Goal: Check status: Check status

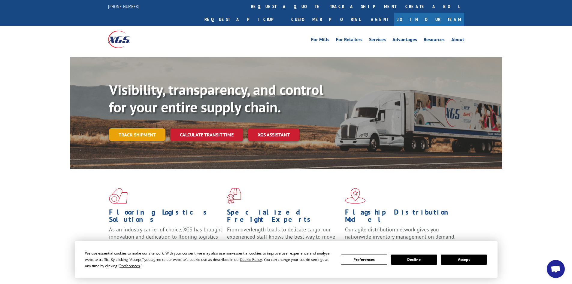
click at [136, 128] on link "Track shipment" at bounding box center [137, 134] width 56 height 13
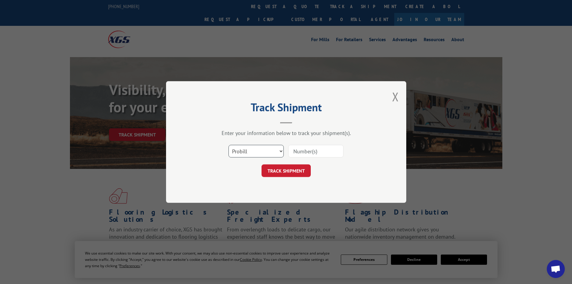
click at [239, 146] on select "Select category... Probill BOL PO" at bounding box center [256, 151] width 55 height 13
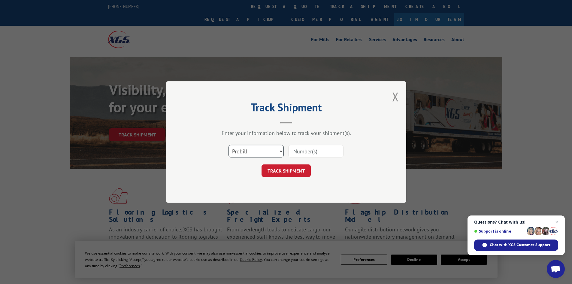
select select "bol"
click at [229, 145] on select "Select category... Probill BOL PO" at bounding box center [256, 151] width 55 height 13
click at [309, 154] on input at bounding box center [315, 151] width 55 height 13
type input "54400390"
click at [307, 171] on button "TRACK SHIPMENT" at bounding box center [286, 170] width 49 height 13
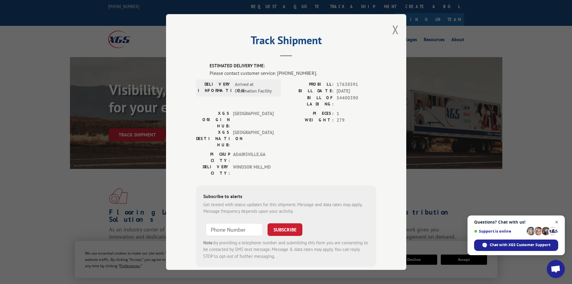
click at [559, 219] on span "Close chat" at bounding box center [557, 222] width 8 height 8
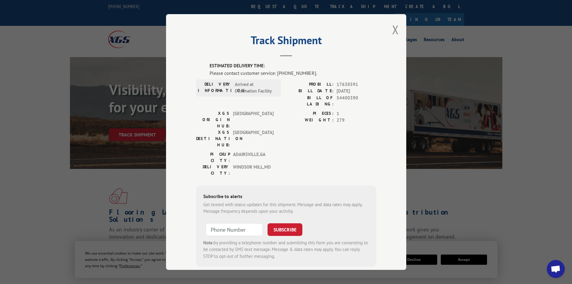
click at [389, 29] on div "Track Shipment ESTIMATED DELIVERY TIME: Please contact customer service: [PHONE…" at bounding box center [286, 142] width 240 height 256
click at [394, 32] on button "Close modal" at bounding box center [395, 30] width 7 height 16
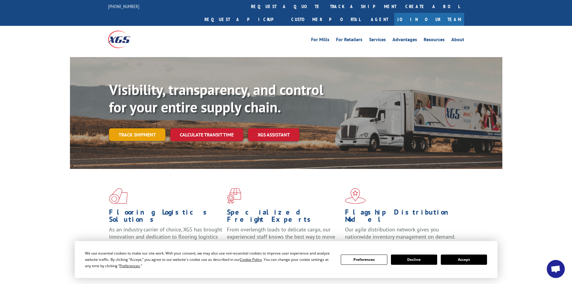
click at [144, 128] on link "Track shipment" at bounding box center [137, 134] width 56 height 13
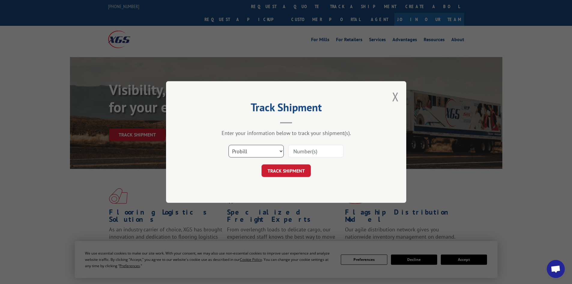
click at [272, 154] on select "Select category... Probill BOL PO" at bounding box center [256, 151] width 55 height 13
select select "bol"
click at [229, 145] on select "Select category... Probill BOL PO" at bounding box center [256, 151] width 55 height 13
click at [303, 153] on input at bounding box center [315, 151] width 55 height 13
type input "64089"
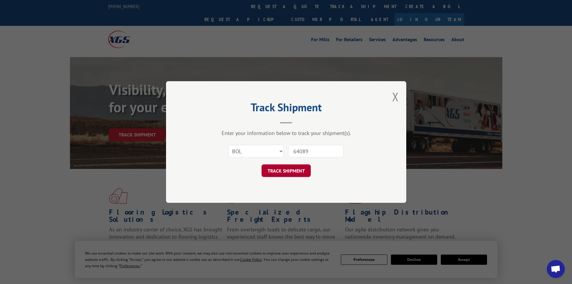
click at [286, 170] on button "TRACK SHIPMENT" at bounding box center [286, 170] width 49 height 13
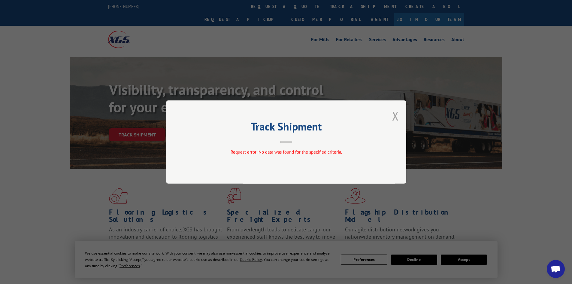
click at [393, 118] on button "Close modal" at bounding box center [395, 116] width 7 height 16
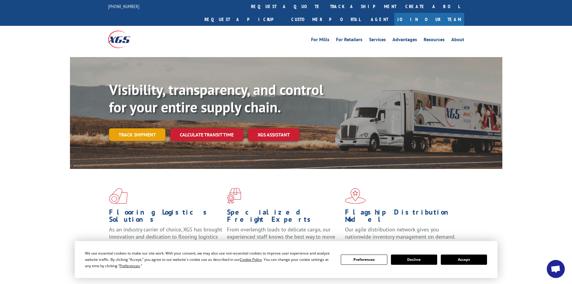
click at [141, 128] on link "Track shipment" at bounding box center [137, 134] width 56 height 13
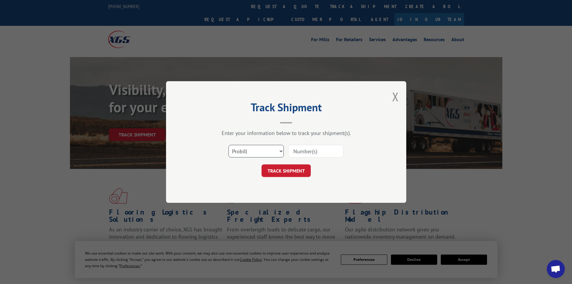
click at [264, 151] on select "Select category... Probill BOL PO" at bounding box center [256, 151] width 55 height 13
select select "bol"
click at [229, 145] on select "Select category... Probill BOL PO" at bounding box center [256, 151] width 55 height 13
click at [310, 154] on input at bounding box center [315, 151] width 55 height 13
type input "5702856"
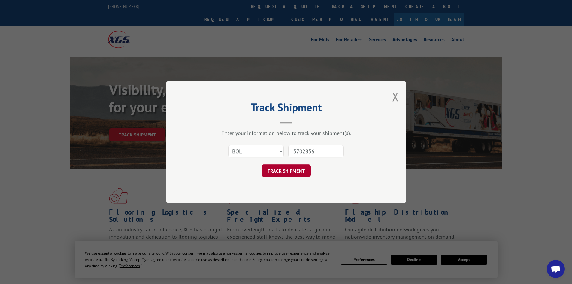
click at [286, 173] on button "TRACK SHIPMENT" at bounding box center [286, 170] width 49 height 13
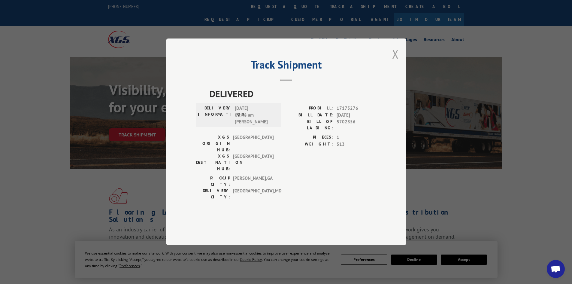
click at [397, 62] on button "Close modal" at bounding box center [395, 54] width 7 height 16
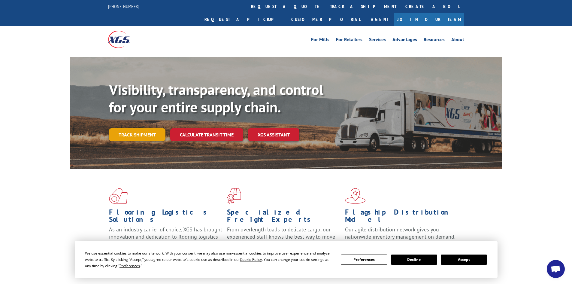
click at [121, 128] on link "Track shipment" at bounding box center [137, 134] width 56 height 13
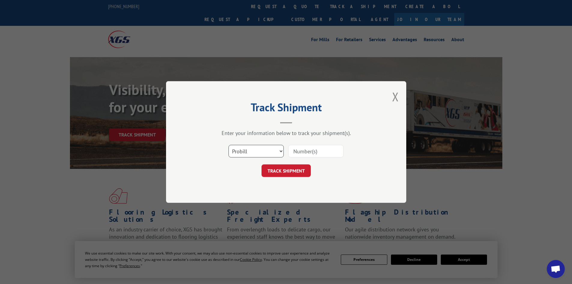
click at [250, 153] on select "Select category... Probill BOL PO" at bounding box center [256, 151] width 55 height 13
select select "po"
click at [229, 145] on select "Select category... Probill BOL PO" at bounding box center [256, 151] width 55 height 13
click at [249, 187] on div "Track Shipment Enter your information below to track your shipment(s). Select c…" at bounding box center [286, 142] width 240 height 122
click at [307, 149] on input at bounding box center [315, 151] width 55 height 13
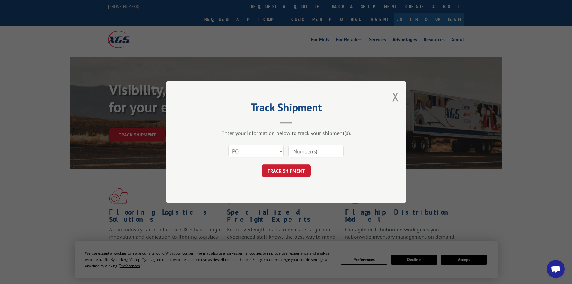
type input "64089"
click at [288, 174] on button "TRACK SHIPMENT" at bounding box center [286, 170] width 49 height 13
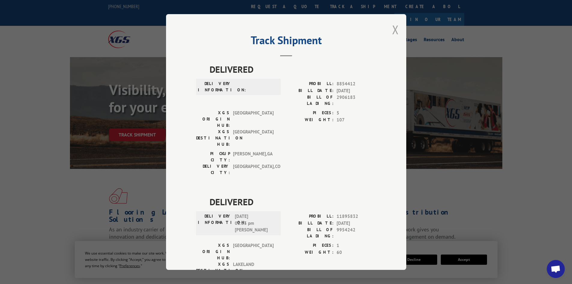
click at [392, 29] on button "Close modal" at bounding box center [395, 30] width 7 height 16
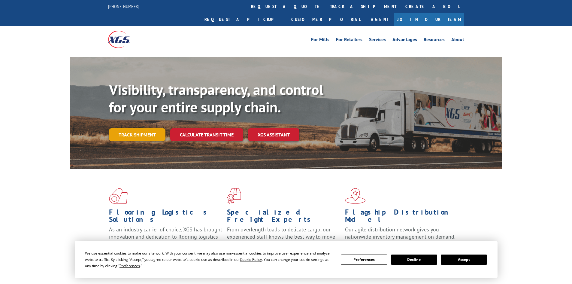
click at [141, 128] on link "Track shipment" at bounding box center [137, 134] width 56 height 13
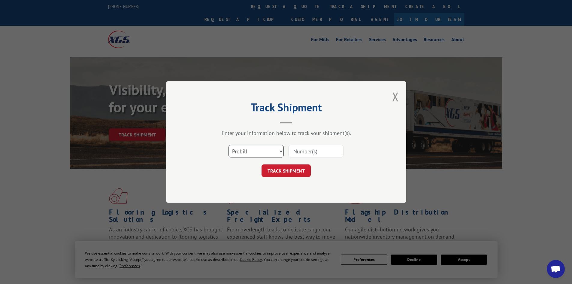
click at [259, 152] on select "Select category... Probill BOL PO" at bounding box center [256, 151] width 55 height 13
select select "bol"
click at [229, 145] on select "Select category... Probill BOL PO" at bounding box center [256, 151] width 55 height 13
click at [299, 155] on input at bounding box center [315, 151] width 55 height 13
type input "54400390"
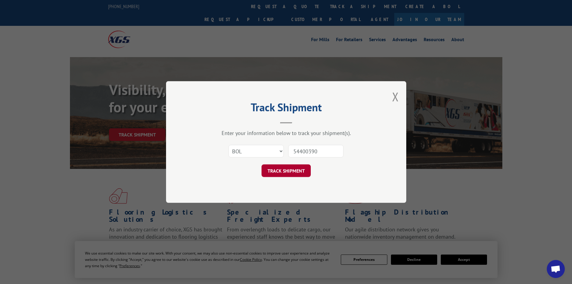
click at [293, 173] on button "TRACK SHIPMENT" at bounding box center [286, 170] width 49 height 13
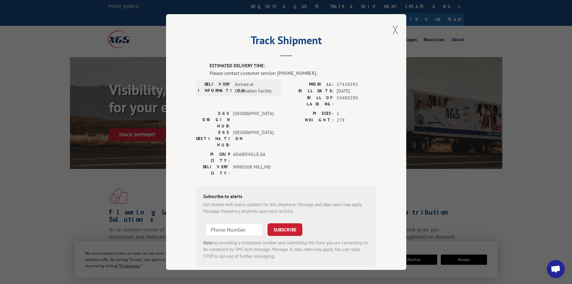
click at [392, 30] on button "Close modal" at bounding box center [395, 30] width 7 height 16
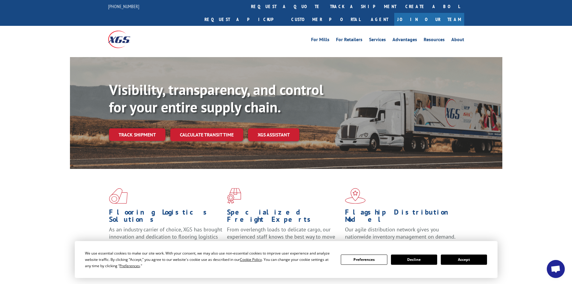
click at [426, 189] on span at bounding box center [404, 196] width 118 height 16
click at [132, 128] on link "Track shipment" at bounding box center [137, 134] width 56 height 13
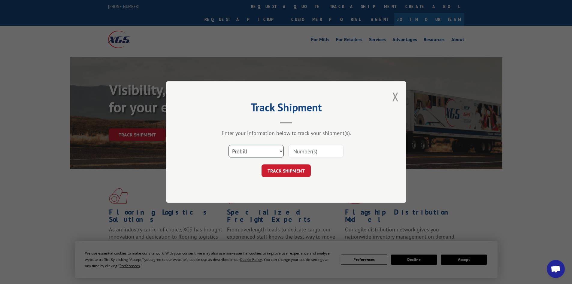
click at [267, 157] on select "Select category... Probill BOL PO" at bounding box center [256, 151] width 55 height 13
select select "bol"
click at [229, 145] on select "Select category... Probill BOL PO" at bounding box center [256, 151] width 55 height 13
click at [303, 151] on input at bounding box center [315, 151] width 55 height 13
type input "54400390"
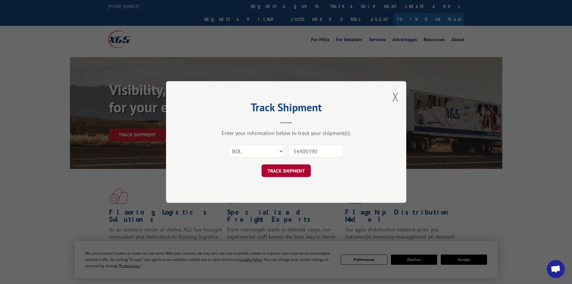
click at [290, 175] on button "TRACK SHIPMENT" at bounding box center [286, 170] width 49 height 13
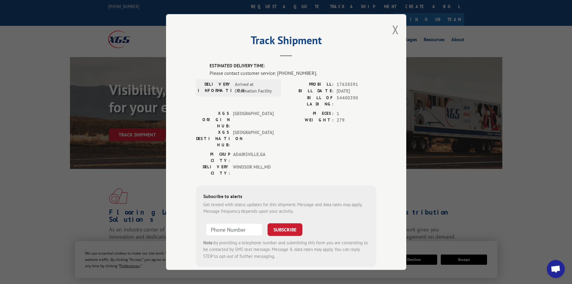
click at [383, 136] on div "Track Shipment ESTIMATED DELIVERY TIME: Please contact customer service: [PHONE…" at bounding box center [286, 142] width 240 height 256
drag, startPoint x: 306, startPoint y: 72, endPoint x: 195, endPoint y: 72, distance: 111.5
click at [196, 72] on div "ESTIMATED DELIVERY TIME: Please contact customer service: [PHONE_NUMBER]. DELIV…" at bounding box center [286, 164] width 180 height 204
click at [320, 148] on div "ESTIMATED DELIVERY TIME: Please contact customer service: [PHONE_NUMBER]. DELIV…" at bounding box center [286, 164] width 180 height 204
drag, startPoint x: 336, startPoint y: 97, endPoint x: 363, endPoint y: 107, distance: 28.8
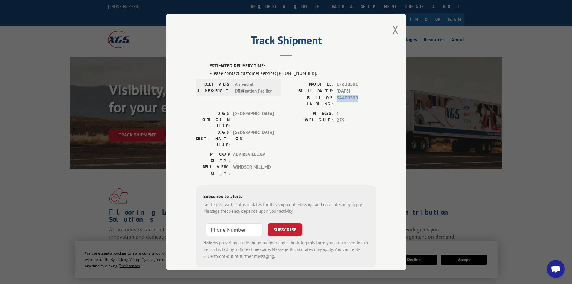
click at [359, 97] on span "54400390" at bounding box center [357, 101] width 40 height 13
click at [363, 110] on span "1" at bounding box center [357, 113] width 40 height 7
click at [332, 98] on div "BILL OF LADING: 54400390" at bounding box center [331, 101] width 90 height 13
drag, startPoint x: 335, startPoint y: 98, endPoint x: 360, endPoint y: 98, distance: 24.9
click at [360, 98] on span "54400390" at bounding box center [357, 101] width 40 height 13
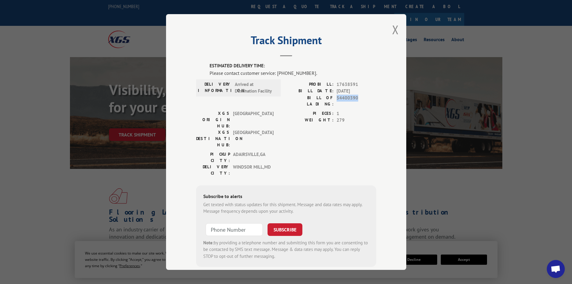
drag, startPoint x: 395, startPoint y: 30, endPoint x: 361, endPoint y: 50, distance: 39.6
click at [361, 50] on div "Track Shipment ESTIMATED DELIVERY TIME: Please contact customer service: [PHONE…" at bounding box center [286, 142] width 240 height 256
drag, startPoint x: 263, startPoint y: 137, endPoint x: 269, endPoint y: 136, distance: 6.0
click at [269, 164] on span "[GEOGRAPHIC_DATA] , [GEOGRAPHIC_DATA]" at bounding box center [253, 170] width 41 height 13
click at [273, 164] on div "DELIVERY CITY: [GEOGRAPHIC_DATA] , [GEOGRAPHIC_DATA]" at bounding box center [236, 170] width 81 height 13
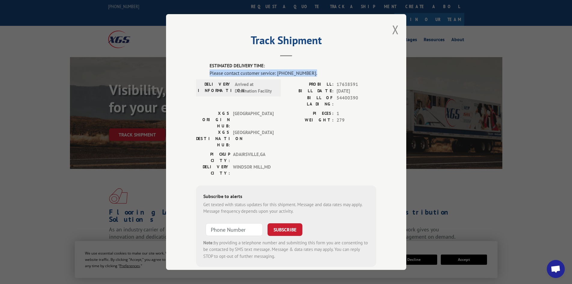
drag, startPoint x: 207, startPoint y: 73, endPoint x: 310, endPoint y: 72, distance: 102.5
click at [310, 72] on div "Please contact customer service: [PHONE_NUMBER]." at bounding box center [293, 72] width 167 height 7
drag, startPoint x: 392, startPoint y: 30, endPoint x: 361, endPoint y: 41, distance: 32.6
click at [363, 42] on div "Track Shipment ESTIMATED DELIVERY TIME: Please contact customer service: [PHONE…" at bounding box center [286, 142] width 240 height 256
click at [395, 37] on button "Close modal" at bounding box center [395, 30] width 7 height 16
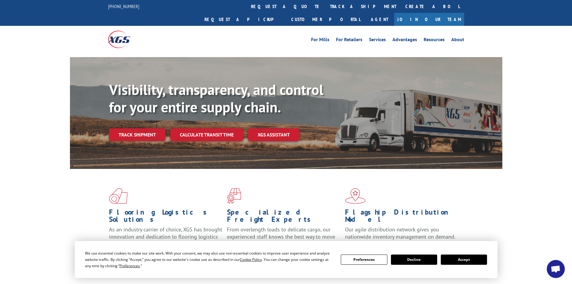
click at [67, 200] on div "Flooring Logistics Solutions As an industry carrier of choice, XGS has brought …" at bounding box center [286, 229] width 572 height 121
click at [471, 259] on button "Accept" at bounding box center [464, 259] width 46 height 10
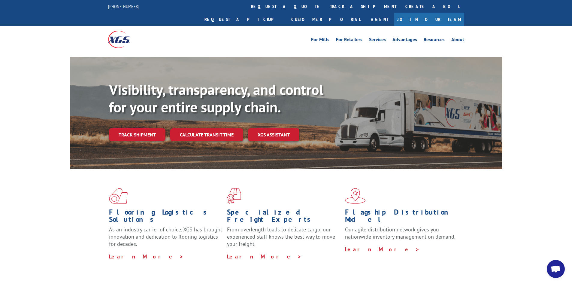
click at [11, 131] on div "Visibility, transparency, and control for your entire supply chain. Track shipm…" at bounding box center [286, 118] width 572 height 123
